Goal: Book appointment/travel/reservation

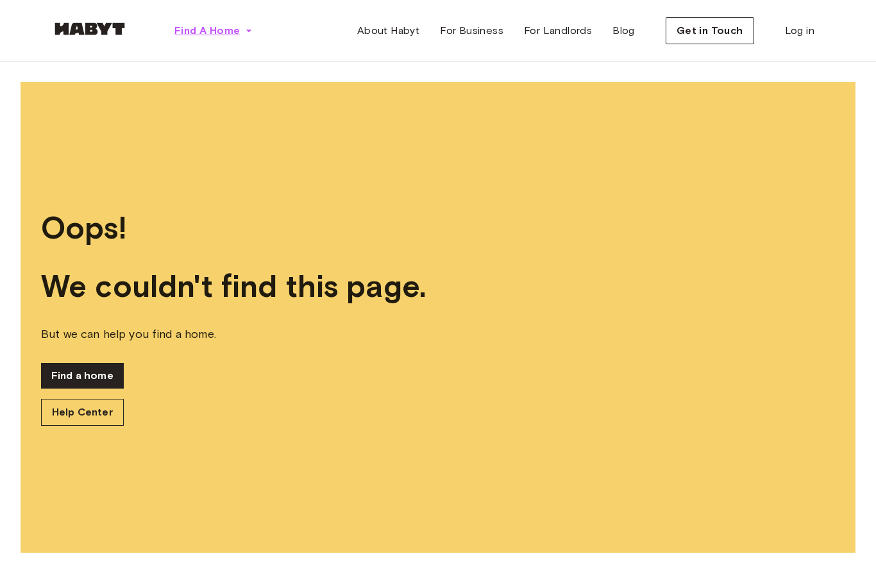
click at [209, 22] on button "Find A Home" at bounding box center [213, 31] width 99 height 26
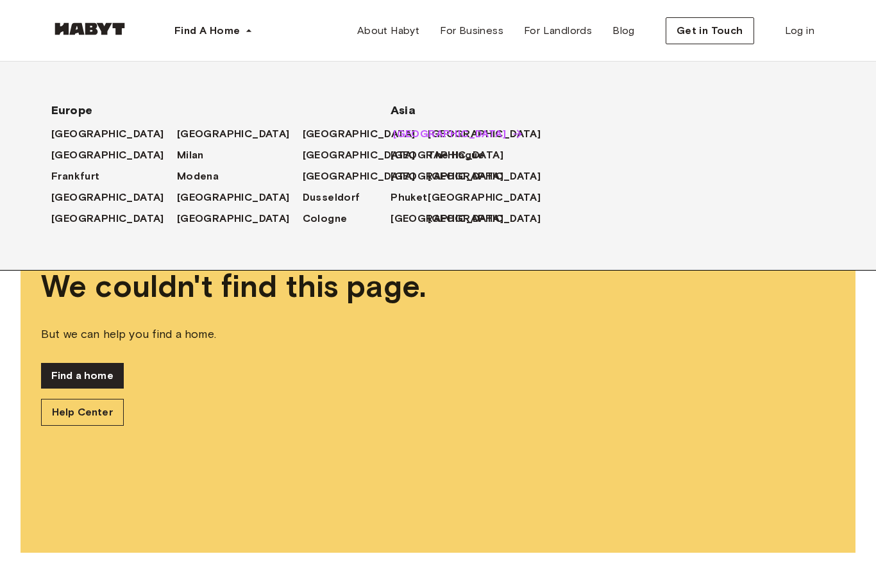
click at [409, 135] on span "[GEOGRAPHIC_DATA]" at bounding box center [449, 133] width 113 height 15
click at [432, 135] on span "[GEOGRAPHIC_DATA]" at bounding box center [449, 133] width 113 height 15
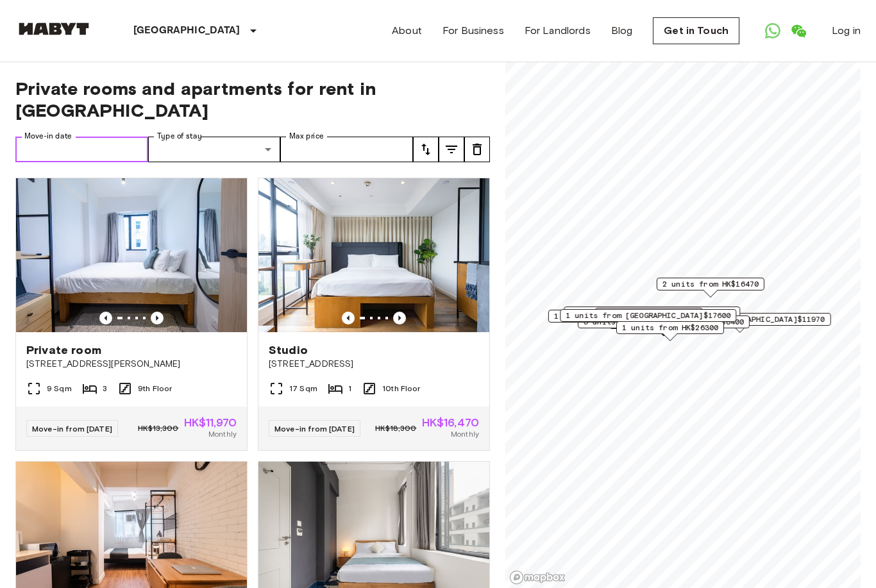
click at [77, 151] on input "Move-in date" at bounding box center [81, 150] width 133 height 26
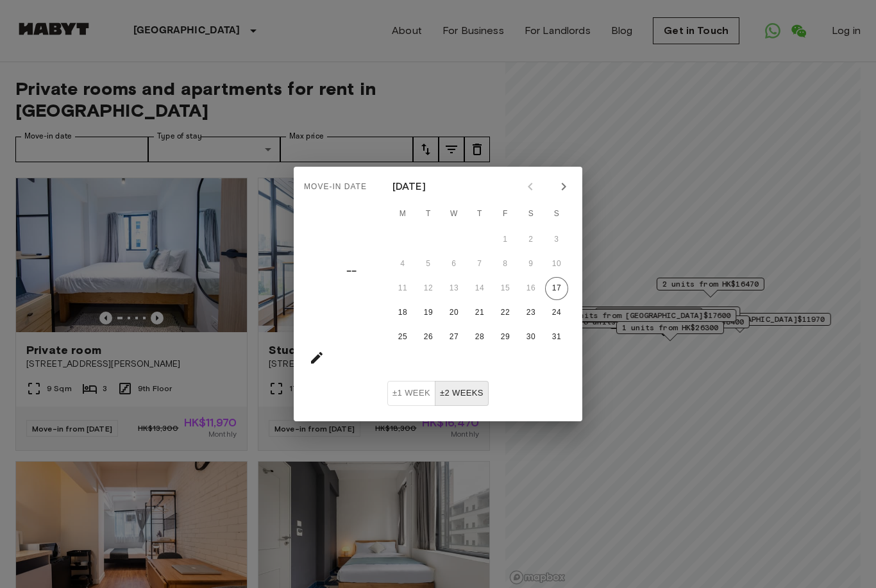
click at [562, 180] on icon "Next month" at bounding box center [563, 186] width 15 height 15
click at [514, 271] on button "12" at bounding box center [505, 264] width 23 height 23
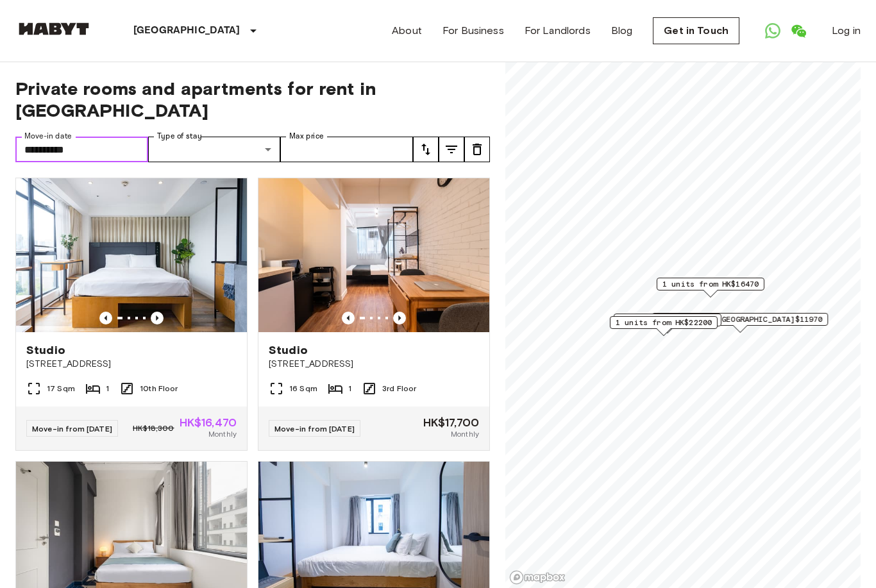
type input "**********"
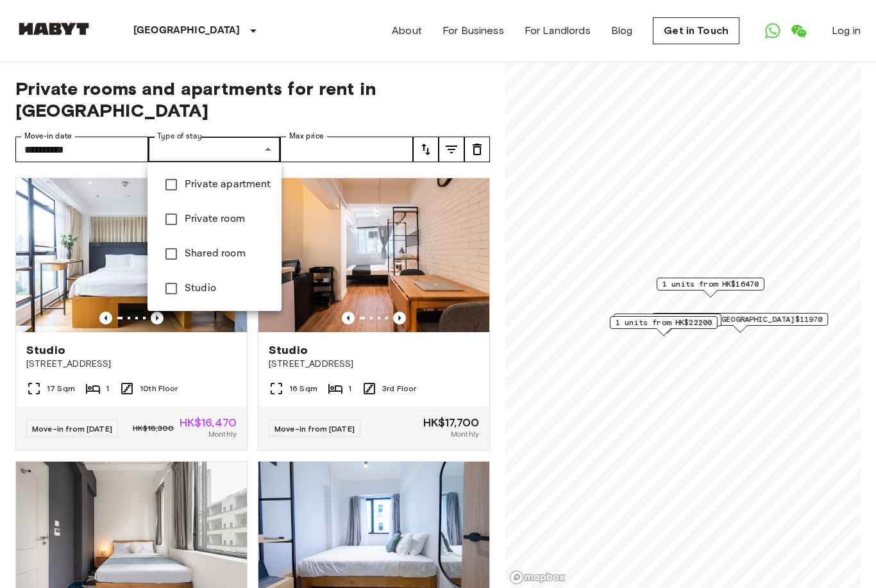
click at [244, 189] on span "Private apartment" at bounding box center [228, 184] width 87 height 15
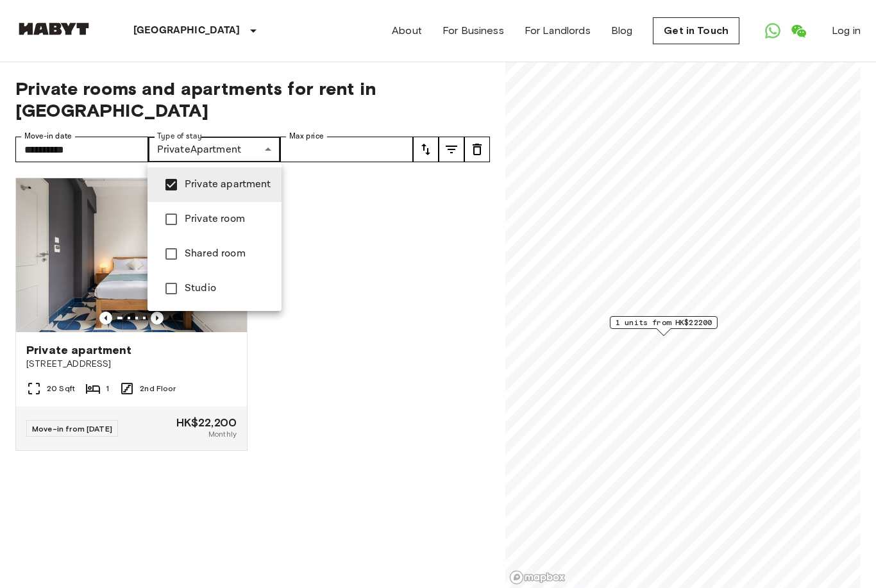
click at [215, 222] on span "Private room" at bounding box center [228, 219] width 87 height 15
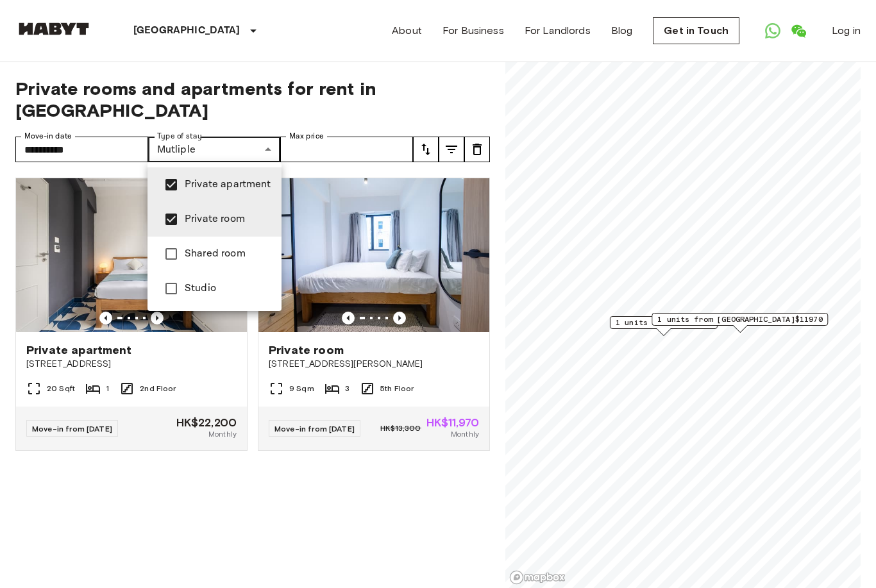
click at [215, 258] on span "Shared room" at bounding box center [228, 253] width 87 height 15
click at [217, 255] on span "Shared room" at bounding box center [228, 253] width 87 height 15
type input "**********"
click at [328, 144] on div at bounding box center [438, 294] width 876 height 588
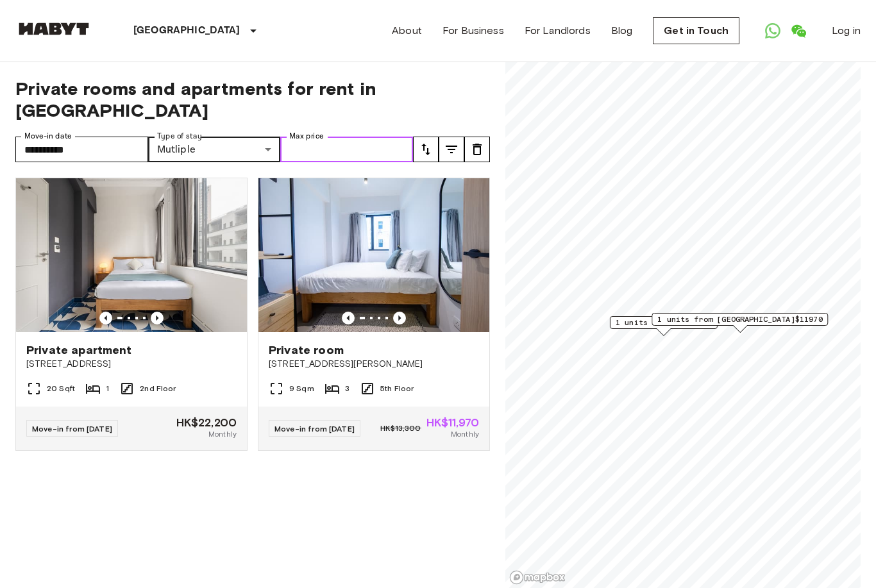
click at [327, 150] on input "Max price" at bounding box center [346, 150] width 133 height 26
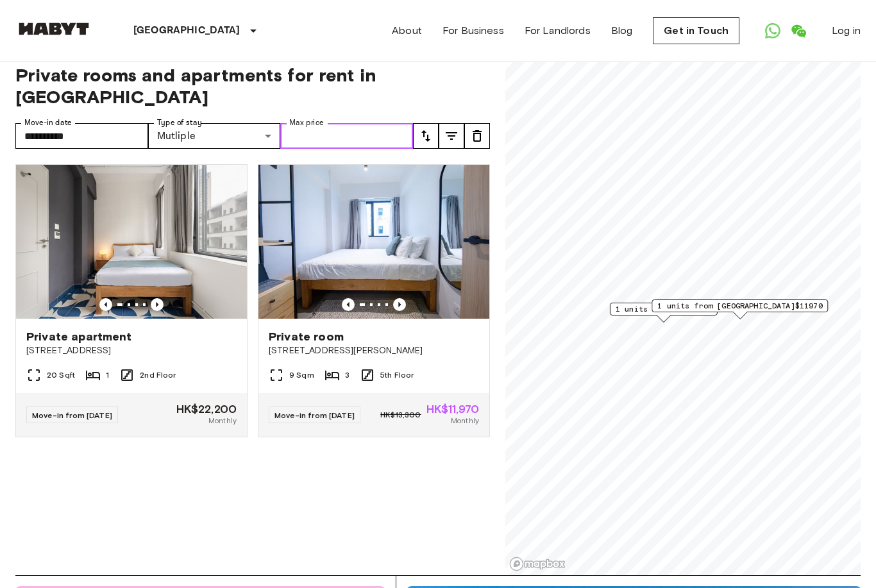
scroll to position [13, 0]
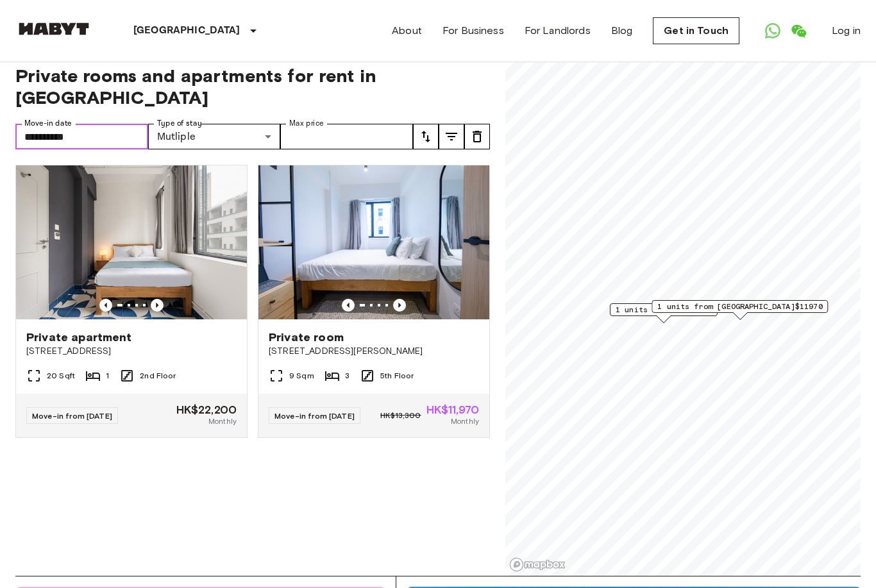
click at [115, 134] on input "**********" at bounding box center [81, 137] width 133 height 26
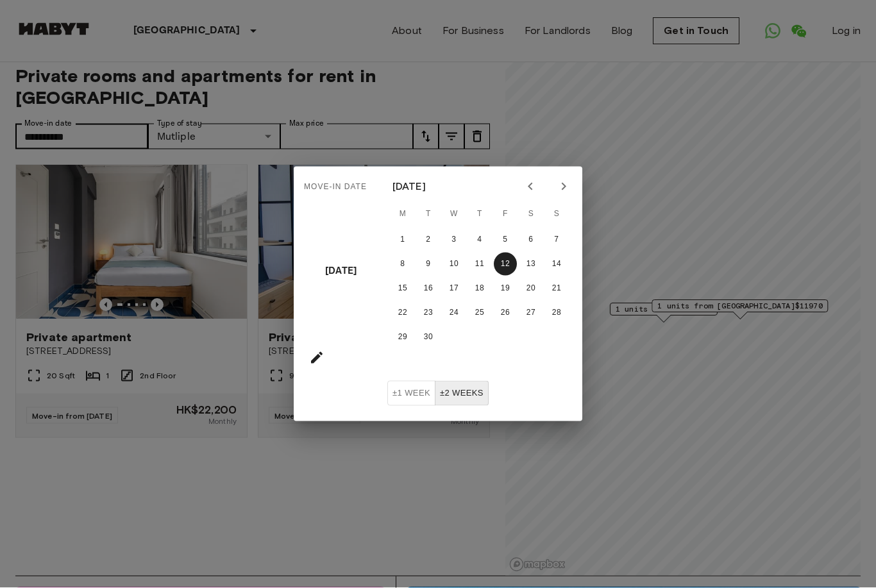
scroll to position [13, 0]
click at [131, 507] on div "Move-in date Fri, Sep [DATE] M T W T F S S 1 2 3 4 5 6 7 8 9 10 11 12 13 14 15 …" at bounding box center [438, 294] width 876 height 588
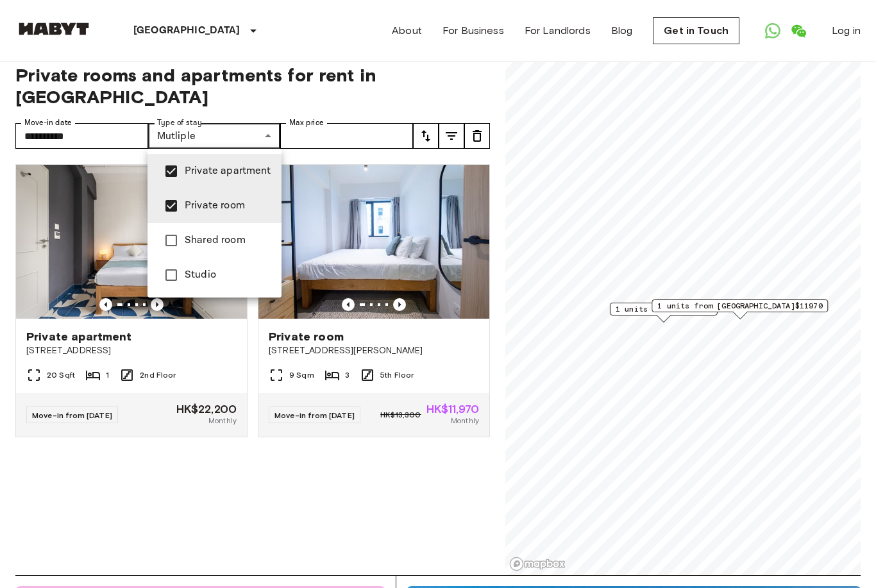
click at [265, 103] on div at bounding box center [438, 294] width 876 height 588
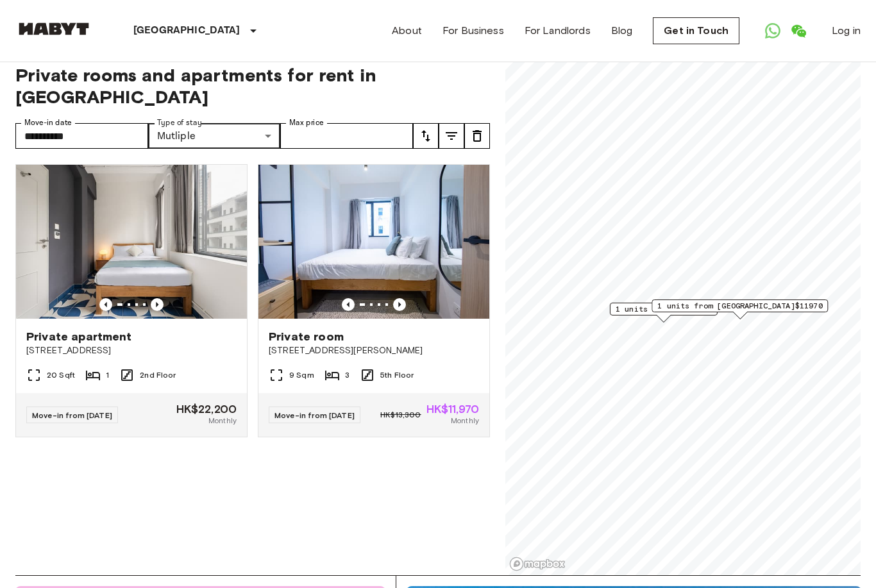
scroll to position [0, 0]
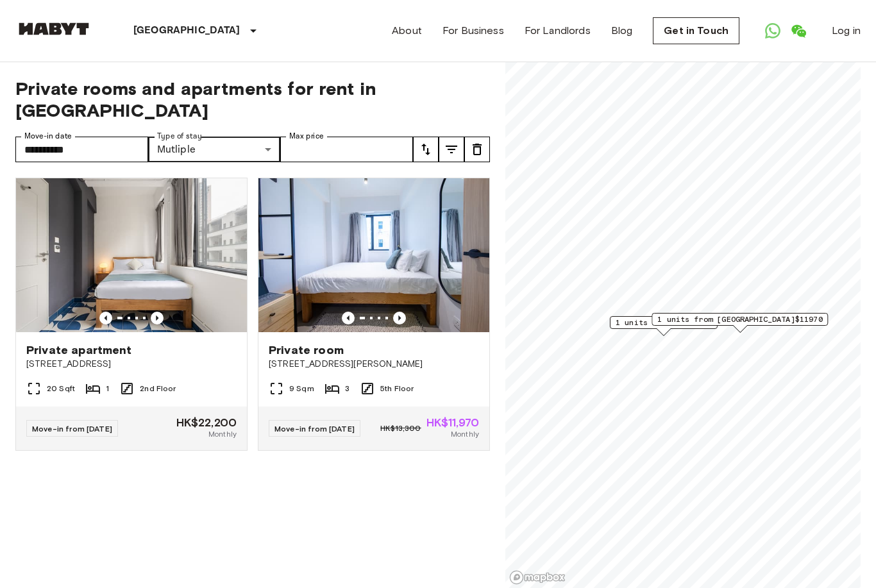
click at [460, 14] on div "About For Business For Landlords Blog Get in Touch Log in" at bounding box center [626, 31] width 469 height 62
